Goal: Task Accomplishment & Management: Manage account settings

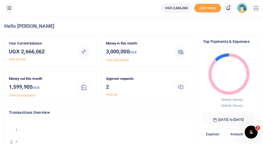
scroll to position [0, 0]
click at [110, 95] on link "View all" at bounding box center [112, 95] width 12 height 4
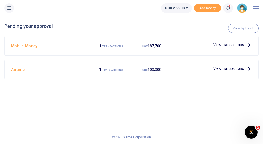
click at [168, 107] on div "View by batch Pending your approval Mobile Money 1 TRANSACTIONS UGX 187,700 Vie…" at bounding box center [131, 79] width 263 height 127
click at [231, 45] on span "View transactions" at bounding box center [228, 45] width 31 height 6
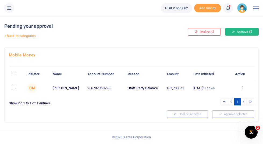
click at [242, 33] on button "Approve all" at bounding box center [242, 32] width 34 height 8
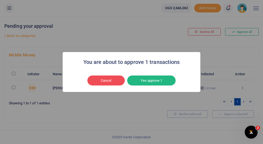
click at [13, 74] on div "You are about to approve 1 transactions × Cancel No Yes approve 1" at bounding box center [131, 72] width 263 height 144
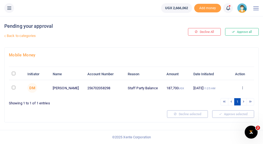
click at [13, 73] on input "\a \a : activate to sort column descending" at bounding box center [13, 73] width 3 height 3
checkbox input "true"
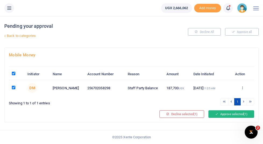
click at [228, 114] on button "Approve selected (1)" at bounding box center [231, 114] width 46 height 8
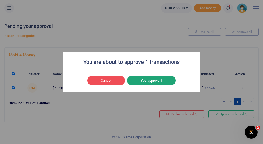
click at [160, 82] on button "Yes approve 1" at bounding box center [151, 80] width 48 height 10
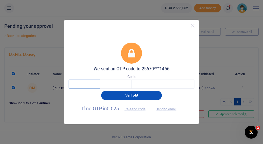
click at [88, 83] on input "text" at bounding box center [84, 83] width 31 height 9
type input "4"
type input "5"
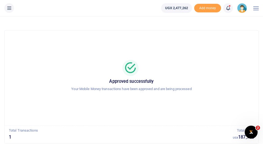
click at [243, 10] on img at bounding box center [242, 8] width 10 height 10
click at [234, 19] on link "Switch accounts" at bounding box center [227, 20] width 42 height 8
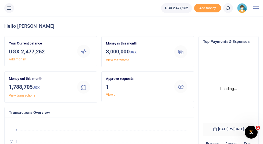
click at [112, 94] on link "View all" at bounding box center [112, 95] width 12 height 4
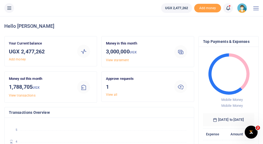
scroll to position [0, 0]
click at [112, 94] on link "View all" at bounding box center [112, 95] width 12 height 4
click at [112, 95] on link "View all" at bounding box center [112, 95] width 12 height 4
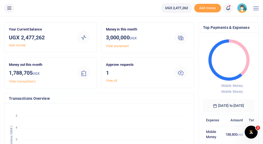
scroll to position [13, 0]
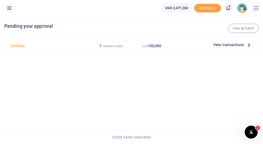
click at [239, 45] on span "View transactions" at bounding box center [228, 45] width 31 height 6
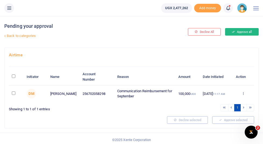
click at [237, 32] on button "Approve all" at bounding box center [242, 32] width 34 height 8
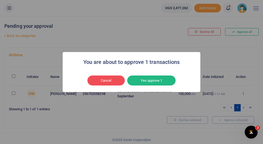
click at [111, 36] on div "You are about to approve 1 transactions × Cancel No Yes approve 1" at bounding box center [131, 72] width 263 height 144
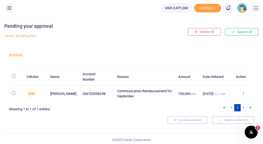
click at [12, 75] on input "\a \a : activate to sort column descending" at bounding box center [13, 75] width 3 height 3
checkbox input "true"
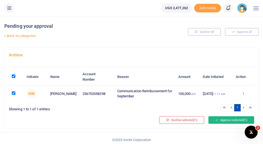
click at [227, 122] on button "Approve selected (1)" at bounding box center [231, 120] width 46 height 8
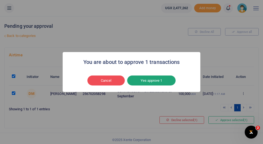
click at [156, 81] on button "Yes approve 1" at bounding box center [151, 80] width 48 height 10
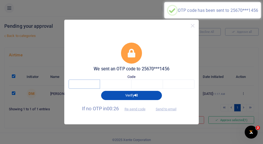
click at [84, 84] on input "text" at bounding box center [84, 83] width 31 height 9
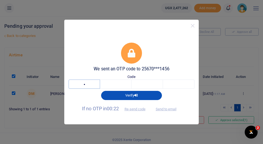
type input "8"
type input "0"
type input "5"
type input "3"
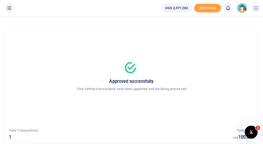
click at [240, 10] on img at bounding box center [242, 8] width 10 height 10
click at [224, 30] on link "My profile" at bounding box center [227, 30] width 42 height 8
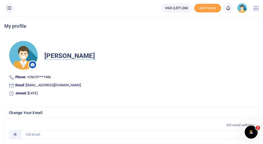
click at [256, 9] on div at bounding box center [255, 8] width 5 height 16
click at [241, 11] on img at bounding box center [242, 8] width 10 height 10
click at [224, 20] on link "Switch accounts" at bounding box center [227, 20] width 42 height 8
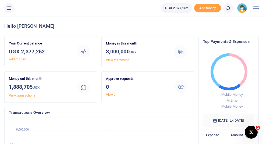
click at [256, 8] on span at bounding box center [255, 8] width 5 height 1
click at [240, 10] on img at bounding box center [242, 8] width 10 height 10
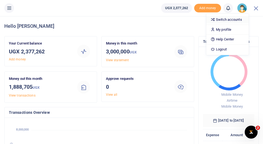
click at [222, 20] on link "Switch accounts" at bounding box center [227, 20] width 42 height 8
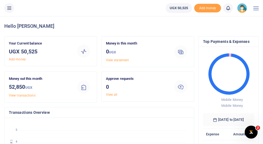
scroll to position [0, 0]
click at [255, 8] on span at bounding box center [255, 8] width 5 height 1
click at [242, 10] on img at bounding box center [242, 8] width 10 height 10
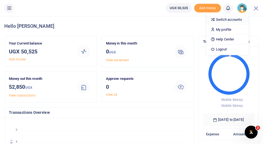
click at [231, 21] on link "Switch accounts" at bounding box center [227, 20] width 42 height 8
